Goal: Use online tool/utility

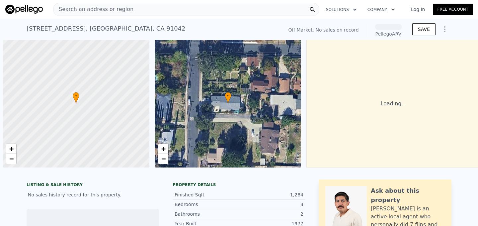
scroll to position [0, 3]
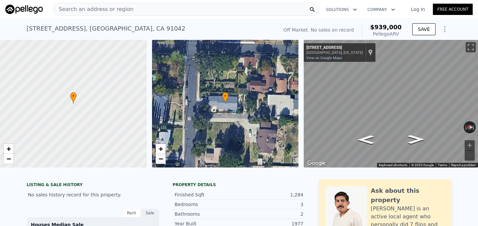
click at [164, 158] on link "−" at bounding box center [161, 159] width 10 height 10
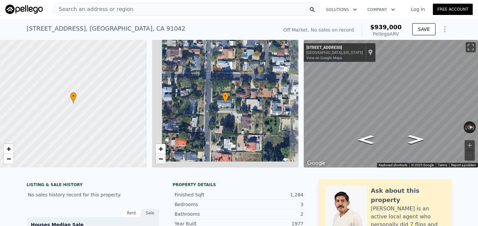
click at [164, 158] on link "−" at bounding box center [161, 159] width 10 height 10
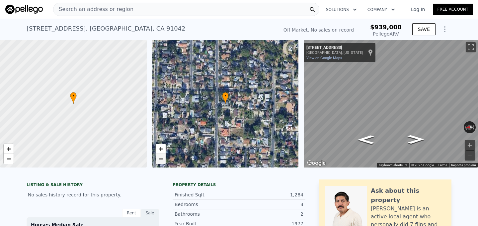
click at [164, 158] on link "−" at bounding box center [161, 159] width 10 height 10
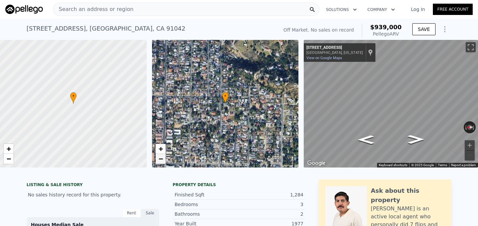
click at [164, 158] on link "−" at bounding box center [161, 159] width 10 height 10
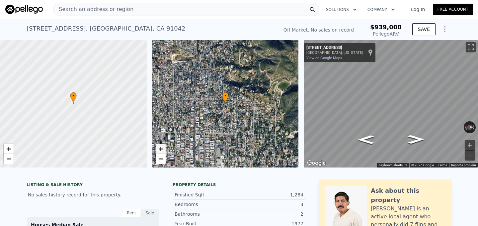
click at [161, 148] on span "+" at bounding box center [160, 148] width 4 height 8
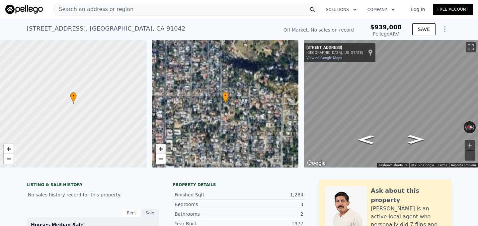
click at [161, 148] on span "+" at bounding box center [160, 148] width 4 height 8
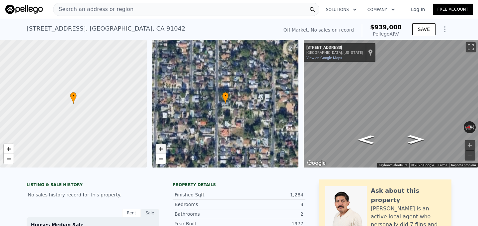
click at [161, 148] on span "+" at bounding box center [160, 148] width 4 height 8
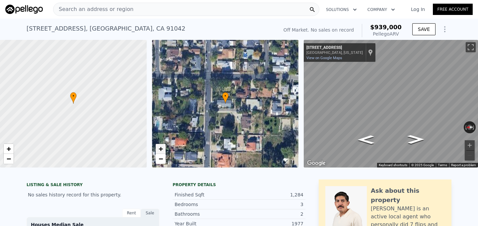
click at [161, 148] on span "+" at bounding box center [160, 148] width 4 height 8
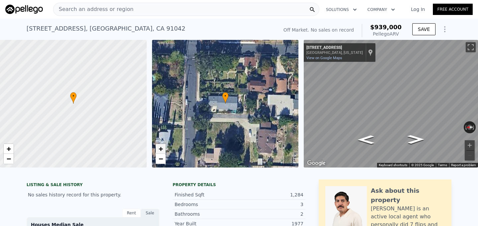
click at [161, 148] on span "+" at bounding box center [160, 148] width 4 height 8
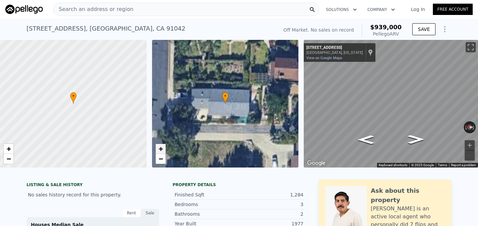
click at [161, 148] on span "+" at bounding box center [160, 148] width 4 height 8
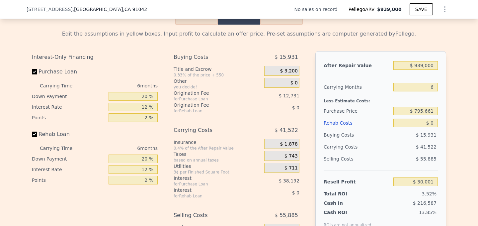
scroll to position [927, 0]
click at [431, 111] on input "$ 795,661" at bounding box center [415, 110] width 44 height 9
type input "$ 765,000"
click at [441, 98] on div "After Repair Value $ 939,000 Carrying Months 6 Less Estimate Costs: Purchase Pr…" at bounding box center [380, 143] width 131 height 184
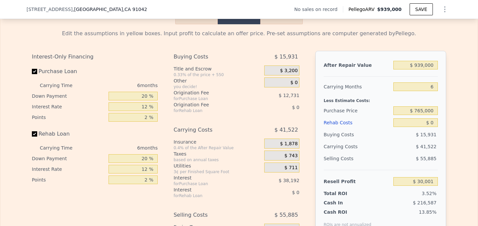
type input "$ 62,726"
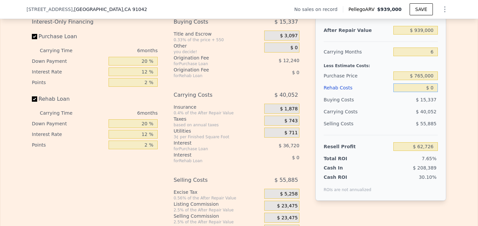
click at [432, 87] on input "$ 0" at bounding box center [415, 87] width 44 height 9
type input "$ 100"
type input "$ 62,618"
type input "$ 100,000"
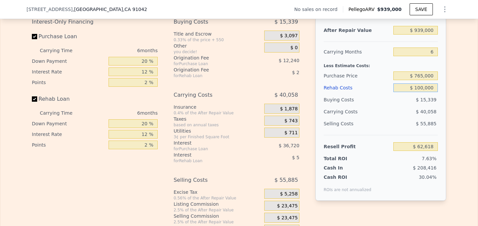
type input "-$ 43,674"
click at [446, 101] on div "Edit the assumptions in yellow boxes. Input profit to calculate an offer price.…" at bounding box center [239, 112] width 425 height 247
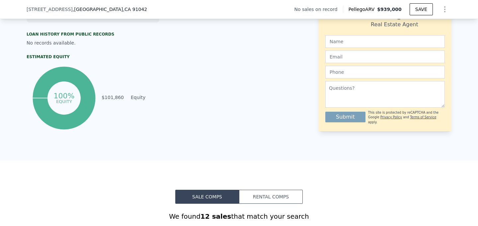
scroll to position [285, 0]
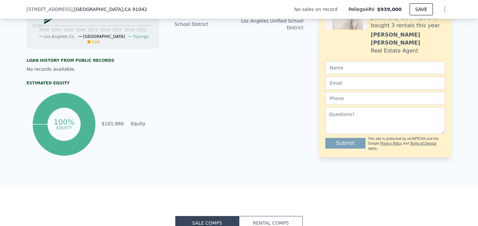
type input "$ 0"
type input "$ 30,001"
